Goal: Check status: Check status

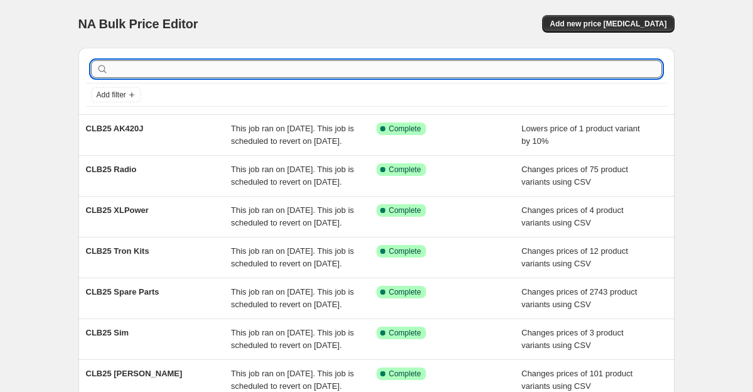
click at [293, 60] on input "text" at bounding box center [386, 69] width 551 height 18
type input "XK"
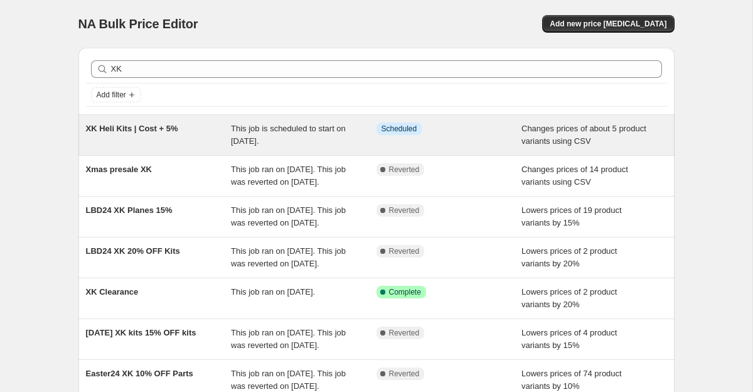
click at [134, 132] on span "XK Heli Kits | Cost + 5%" at bounding box center [132, 128] width 92 height 9
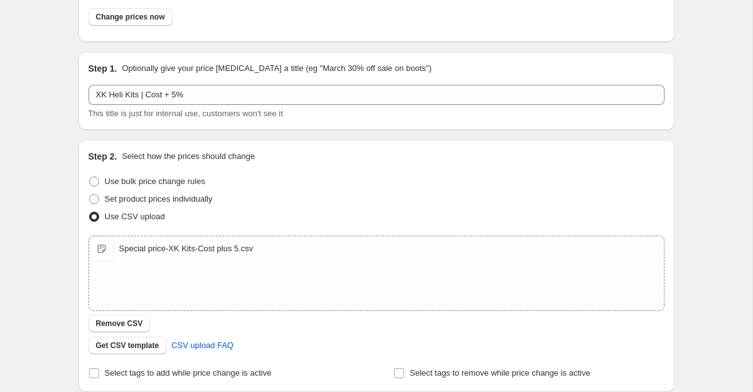
scroll to position [47, 0]
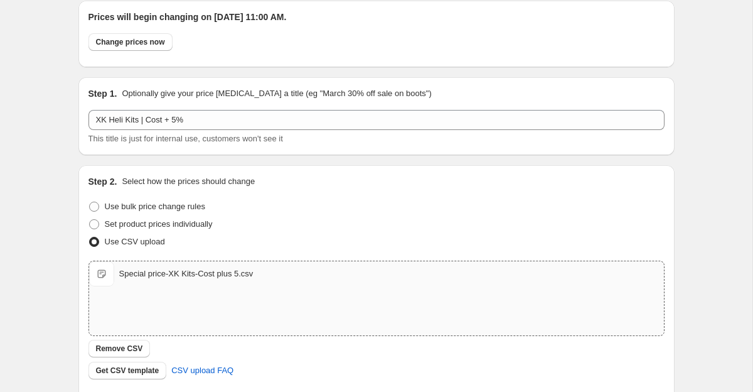
click at [155, 273] on div "Special price-XK Kits-Cost plus 5.csv" at bounding box center [186, 273] width 134 height 13
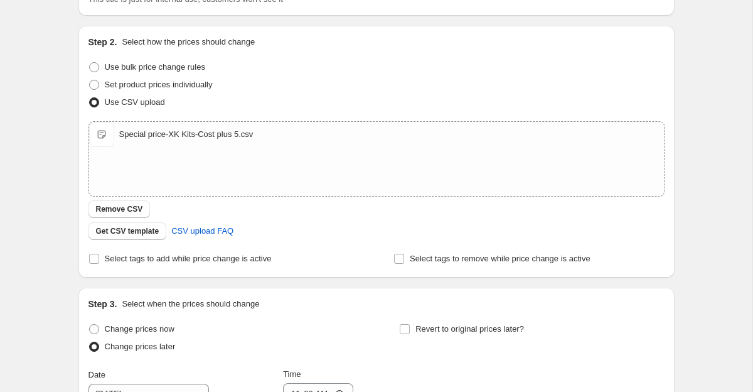
scroll to position [0, 0]
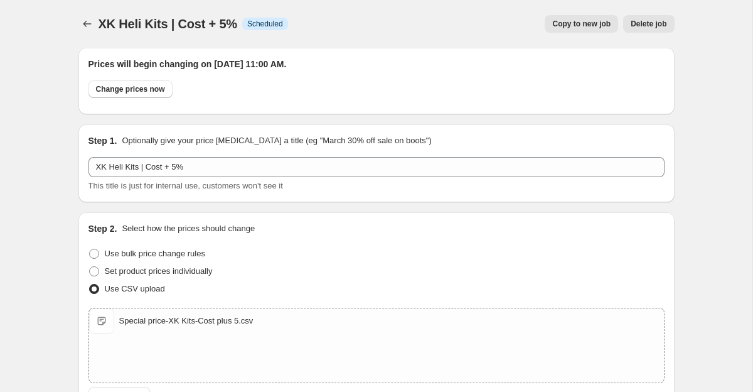
click at [90, 35] on div "XK Heli Kits | Cost + 5%. This page is ready XK Heli Kits | Cost + 5% Info Sche…" at bounding box center [376, 24] width 596 height 48
click at [89, 28] on icon "Price change jobs" at bounding box center [87, 24] width 13 height 13
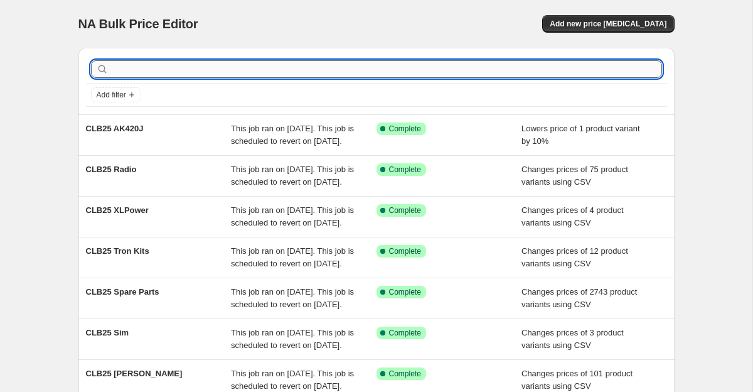
click at [350, 67] on input "text" at bounding box center [386, 69] width 551 height 18
type input "XK"
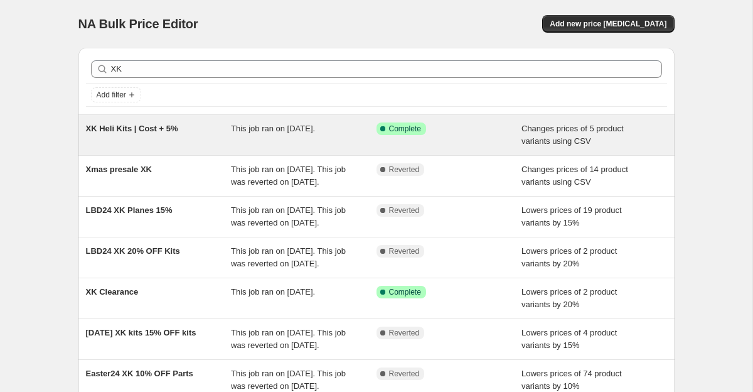
click at [309, 137] on div "This job ran on [DATE]." at bounding box center [304, 134] width 146 height 25
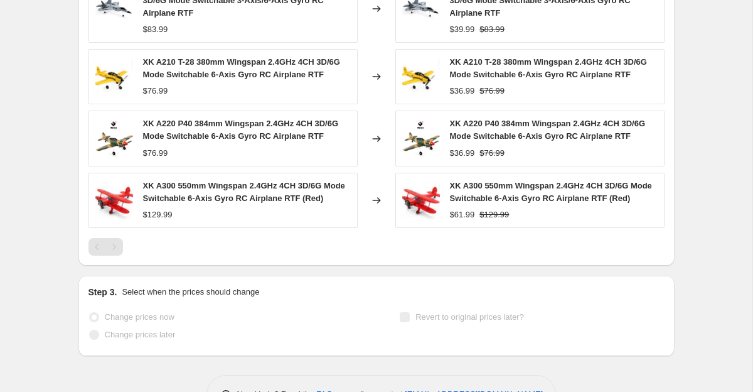
scroll to position [657, 0]
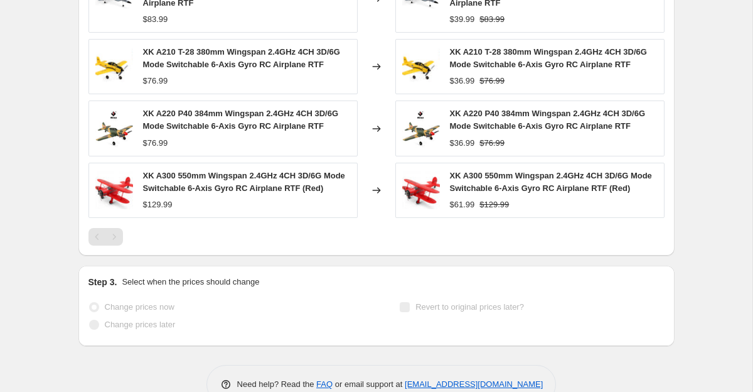
click at [114, 245] on div "Pagination" at bounding box center [114, 237] width 18 height 18
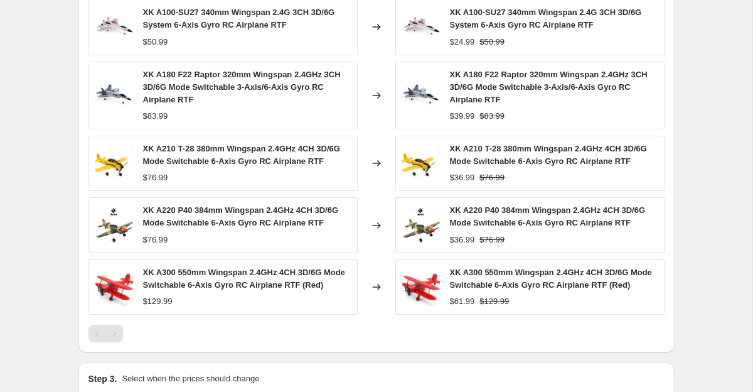
scroll to position [554, 0]
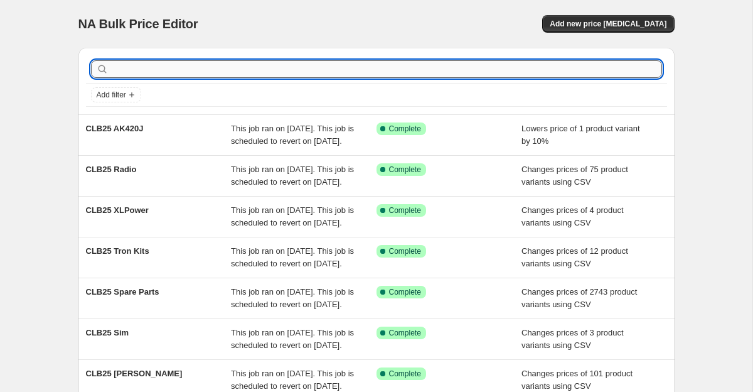
click at [288, 60] on input "text" at bounding box center [386, 69] width 551 height 18
type input "XK"
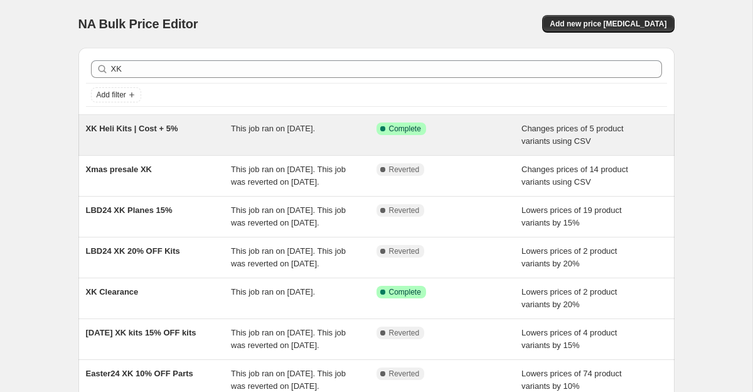
click at [239, 126] on span "This job ran on October 11, 2025." at bounding box center [273, 128] width 84 height 9
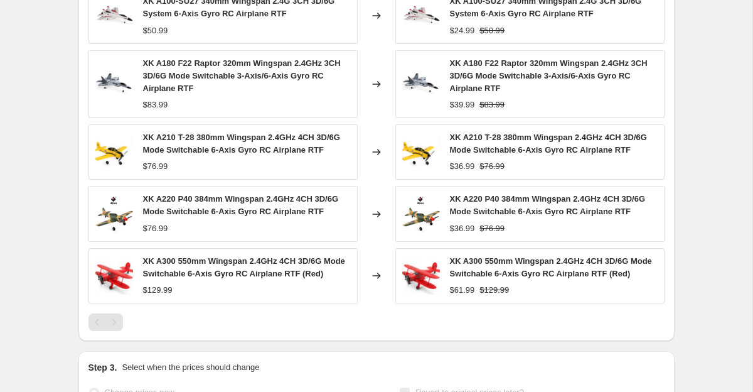
scroll to position [568, 0]
